Goal: Ask a question: Seek information or help from site administrators or community

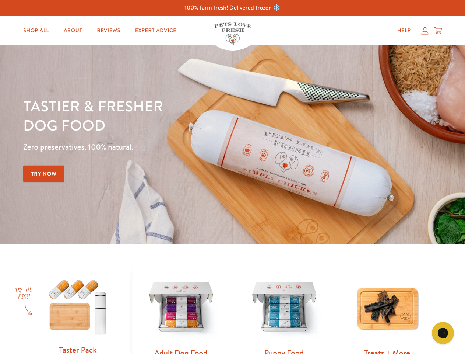
click at [233, 177] on div "Tastier & fresher dog food Zero preservatives. 100% natural. Try Now" at bounding box center [162, 144] width 279 height 97
click at [443, 333] on icon "Gorgias live chat" at bounding box center [443, 332] width 7 height 7
